Goal: Information Seeking & Learning: Learn about a topic

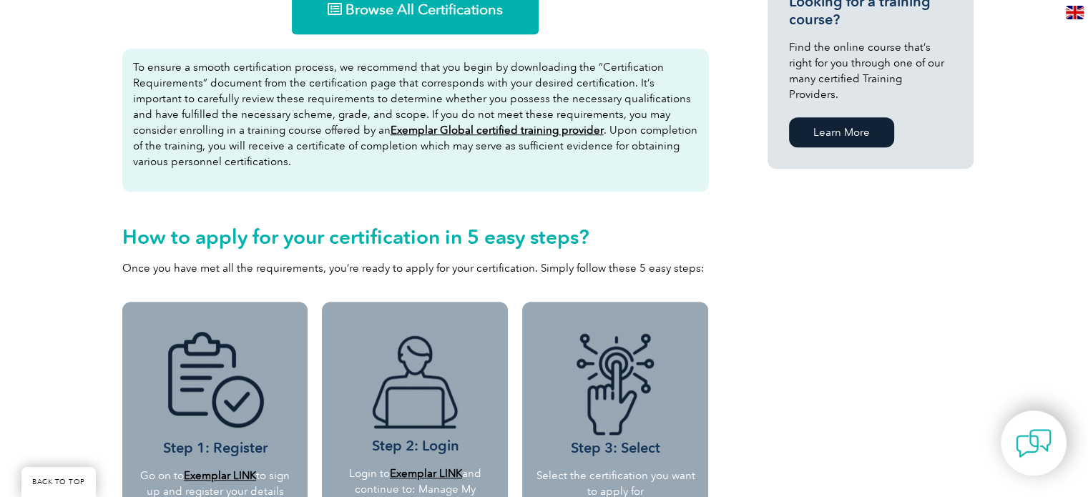
scroll to position [580, 0]
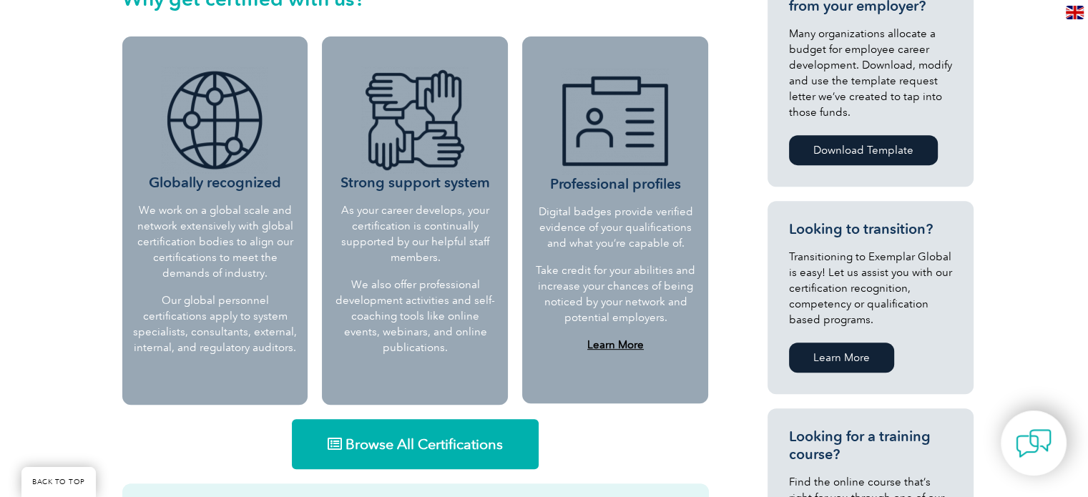
click at [421, 449] on span "Browse All Certifications" at bounding box center [424, 444] width 157 height 14
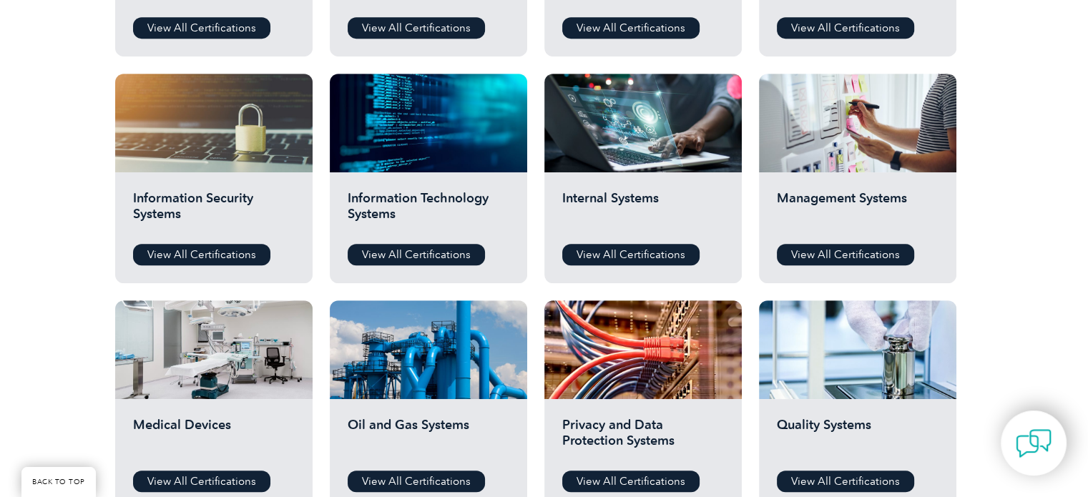
scroll to position [762, 0]
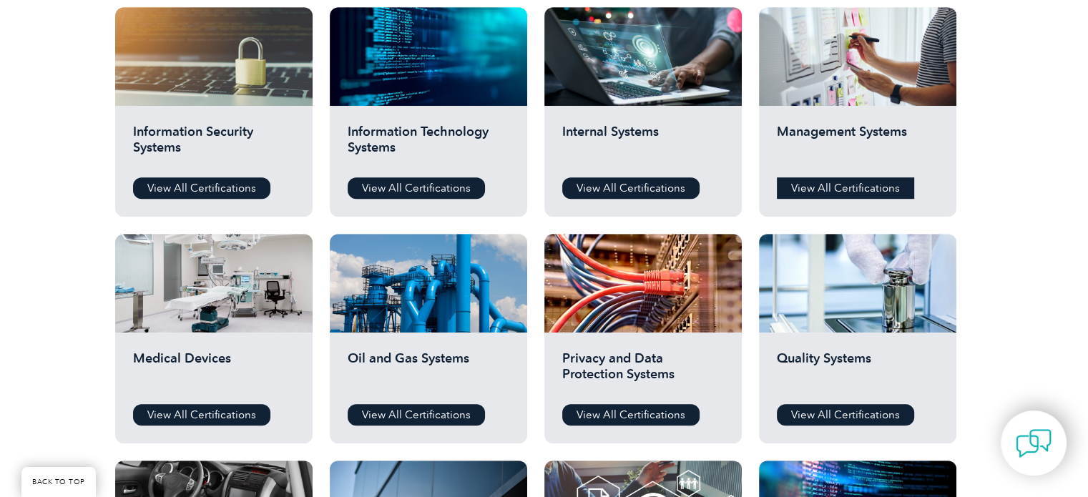
click at [816, 187] on link "View All Certifications" at bounding box center [845, 187] width 137 height 21
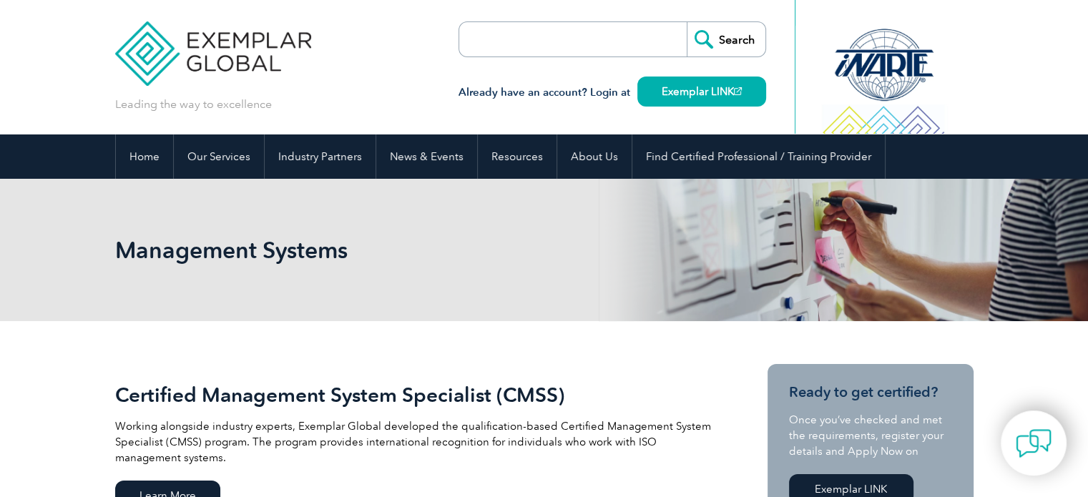
scroll to position [435, 0]
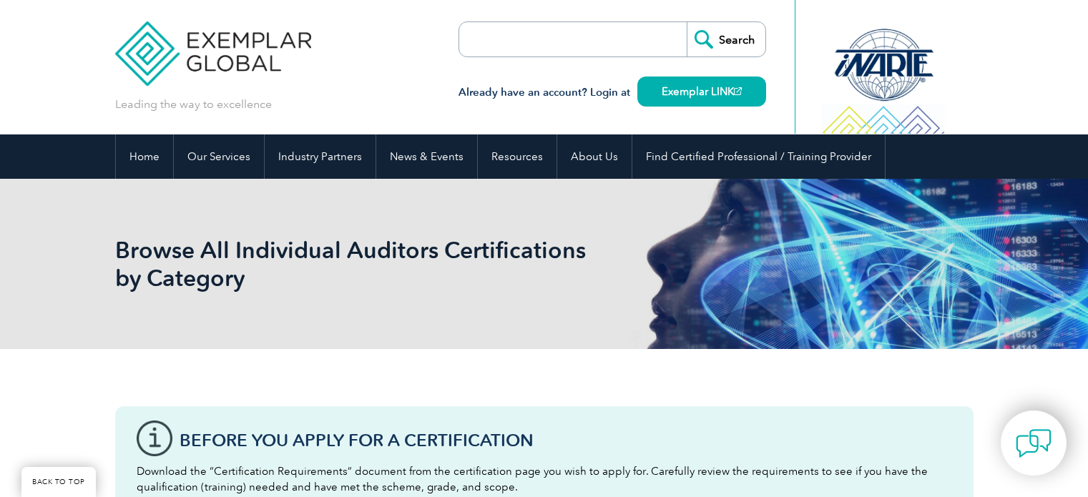
scroll to position [762, 0]
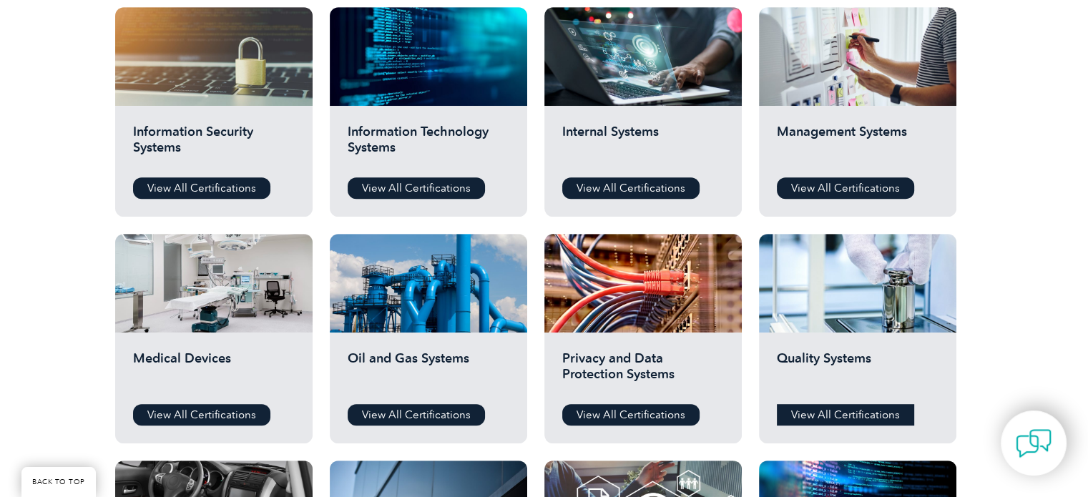
click at [850, 411] on link "View All Certifications" at bounding box center [845, 414] width 137 height 21
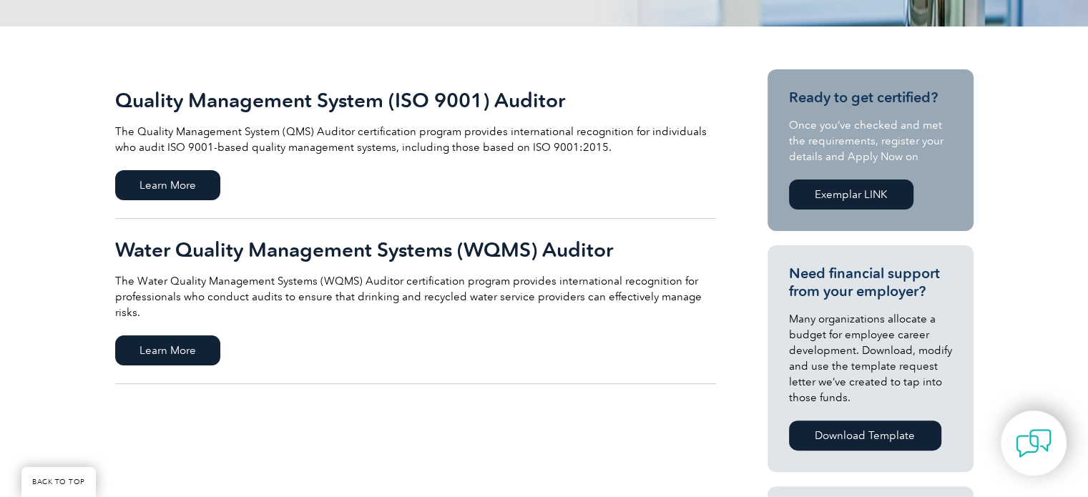
scroll to position [333, 0]
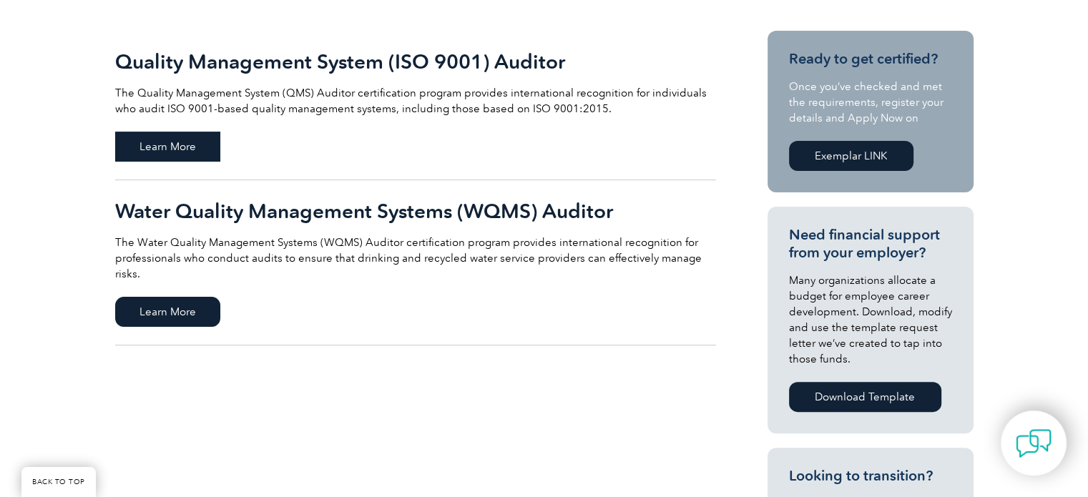
click at [163, 142] on span "Learn More" at bounding box center [167, 147] width 105 height 30
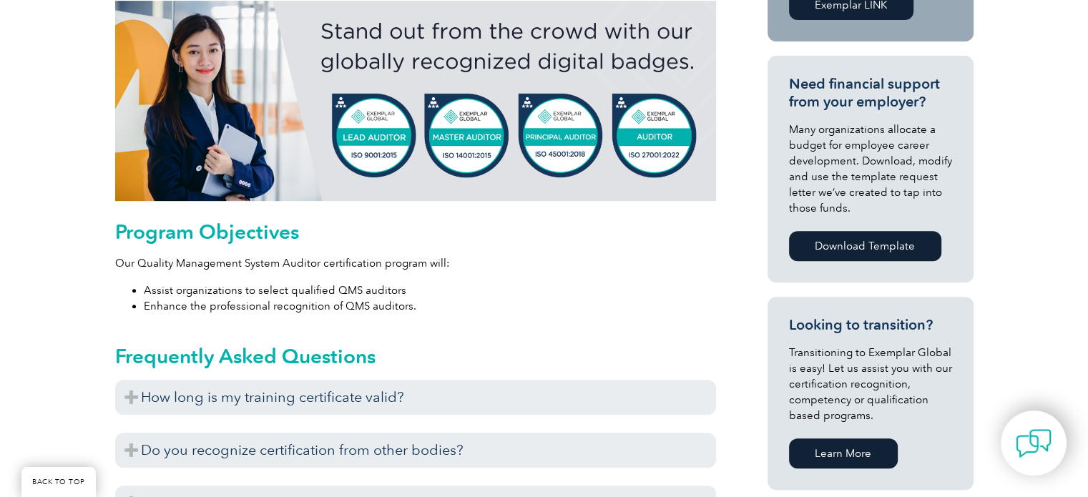
scroll to position [590, 0]
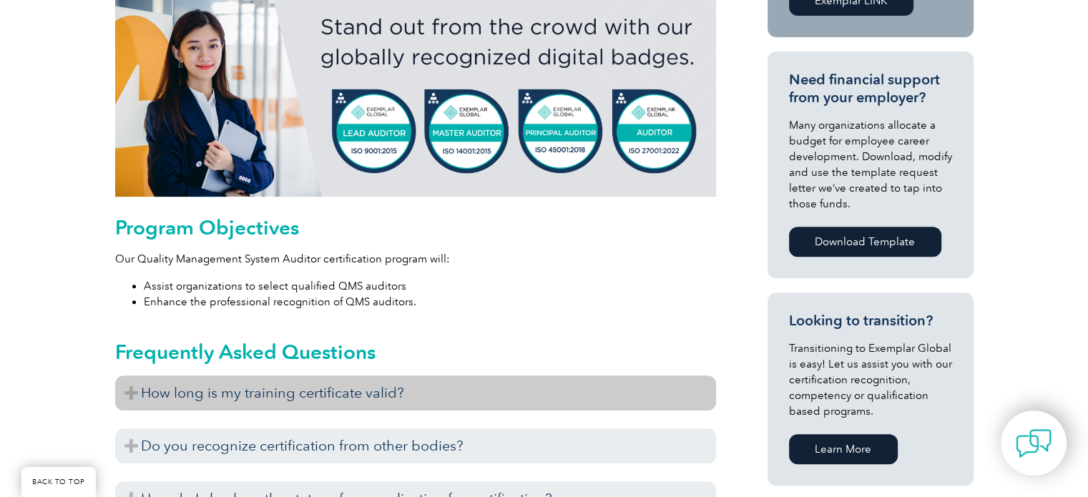
click at [416, 393] on h3 "How long is my training certificate valid?" at bounding box center [415, 393] width 601 height 35
click at [132, 393] on h3 "How long is my training certificate valid?" at bounding box center [415, 393] width 601 height 35
click at [139, 386] on h3 "How long is my training certificate valid?" at bounding box center [415, 393] width 601 height 35
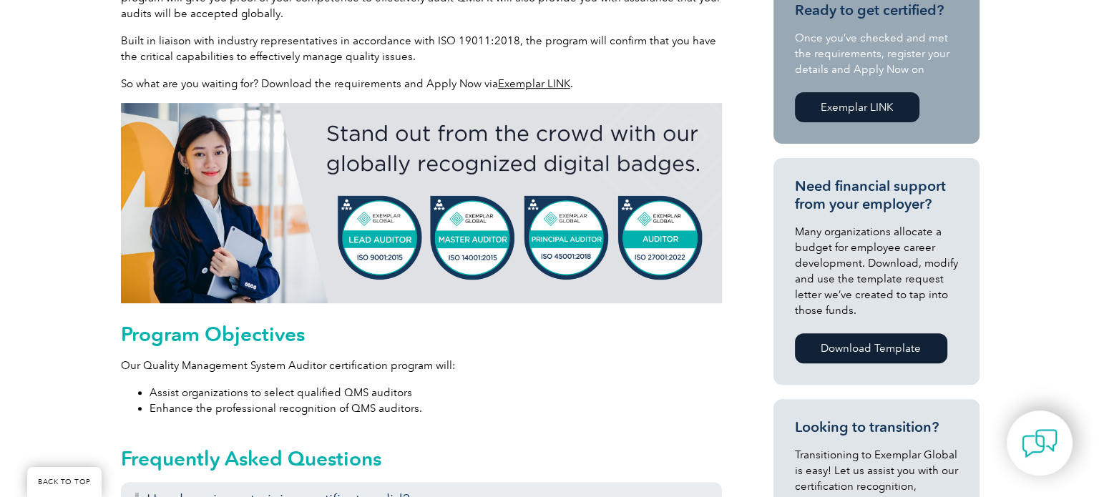
scroll to position [49, 0]
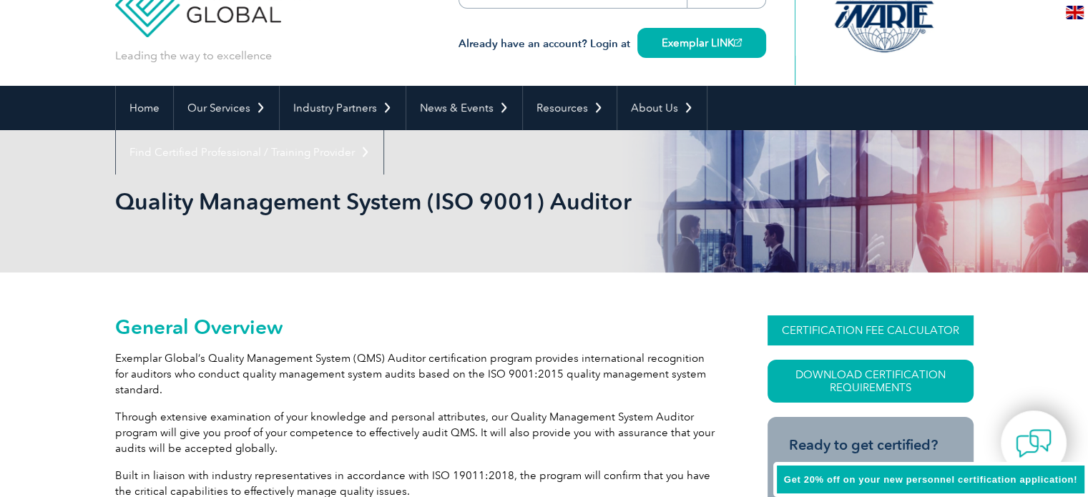
click at [868, 328] on link "CERTIFICATION FEE CALCULATOR" at bounding box center [871, 330] width 206 height 30
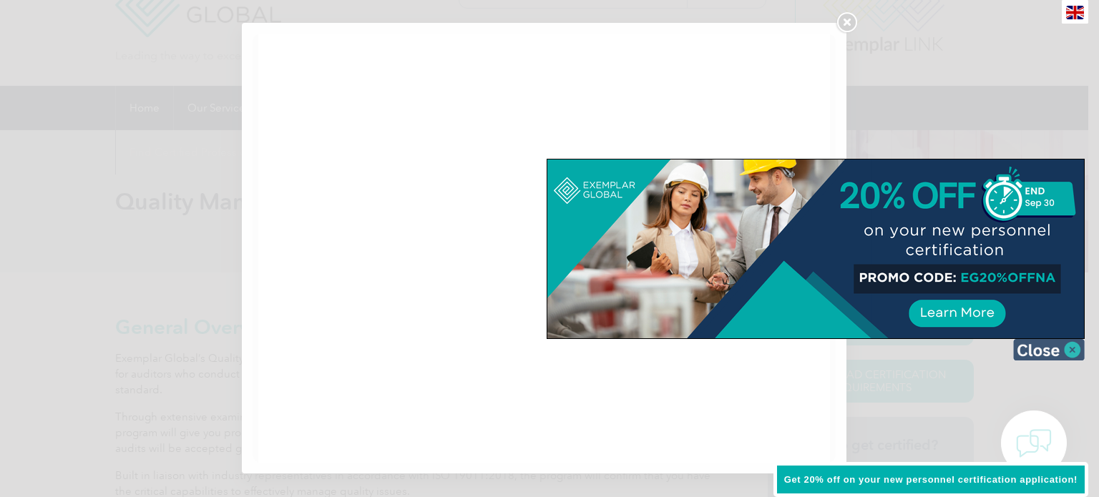
scroll to position [0, 0]
click at [1074, 348] on img at bounding box center [1049, 349] width 72 height 21
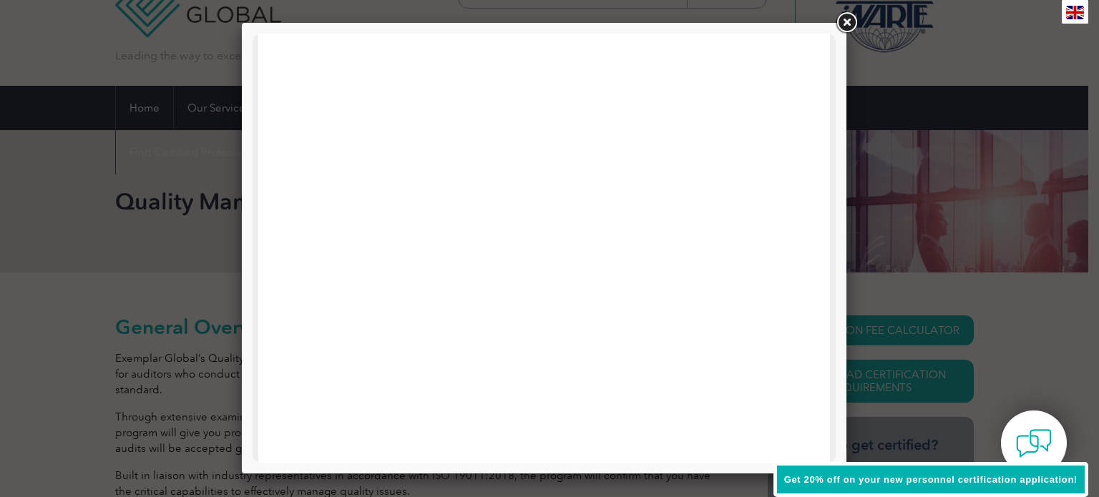
drag, startPoint x: 836, startPoint y: 142, endPoint x: 836, endPoint y: 191, distance: 49.4
click at [836, 191] on div at bounding box center [544, 248] width 604 height 451
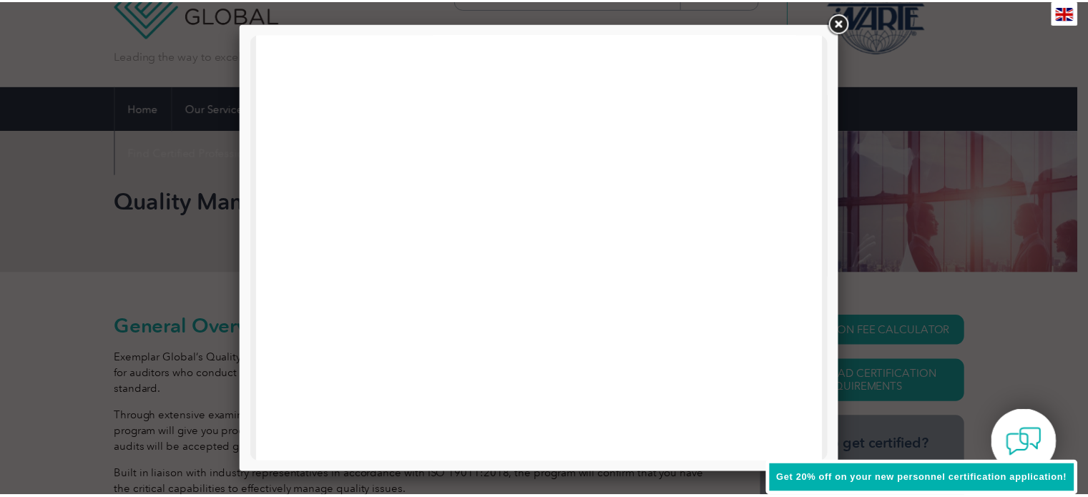
scroll to position [494, 0]
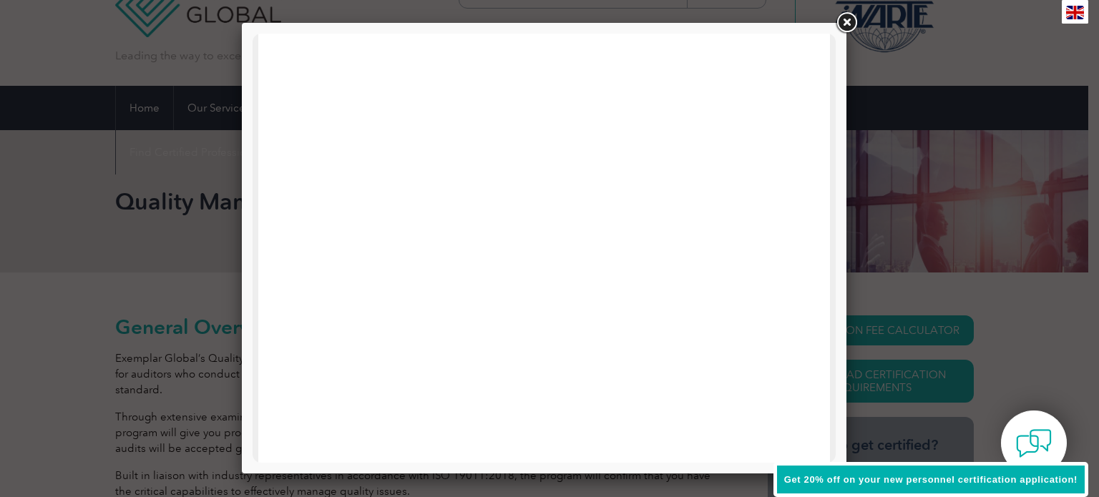
click at [848, 19] on link at bounding box center [846, 23] width 26 height 26
